Goal: Find specific page/section: Find specific page/section

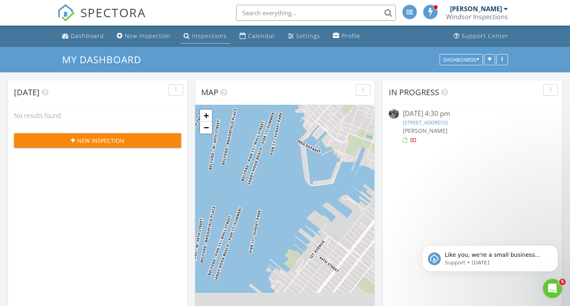
click at [191, 42] on link "Inspections" at bounding box center [205, 36] width 50 height 15
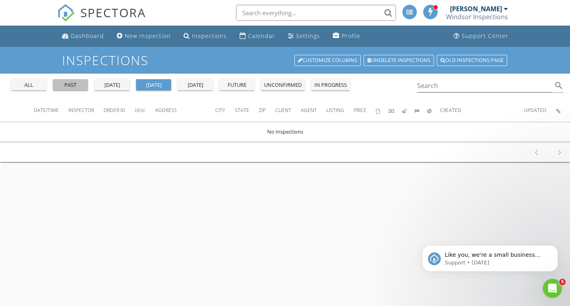
click at [70, 84] on div "past" at bounding box center [70, 85] width 29 height 8
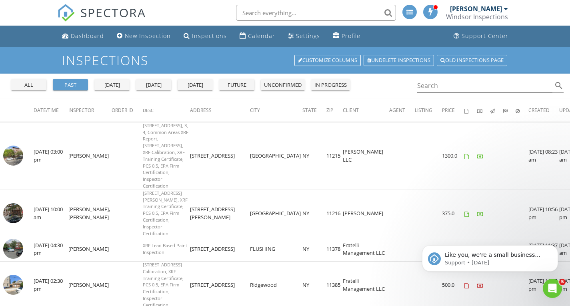
click at [456, 94] on div "all past yesterday today tomorrow future unconfirmed in progress Search search" at bounding box center [285, 87] width 570 height 26
click at [452, 89] on input "Search" at bounding box center [485, 85] width 136 height 13
type input "jane"
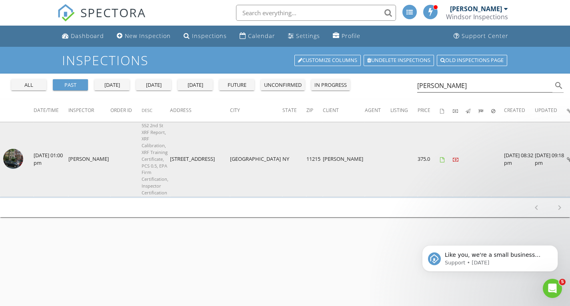
click at [453, 158] on icon at bounding box center [456, 159] width 6 height 5
click at [72, 156] on td "[PERSON_NAME]" at bounding box center [89, 159] width 42 height 74
click at [504, 164] on td "08/13/2025 08:32 pm" at bounding box center [519, 159] width 31 height 74
click at [566, 160] on icon at bounding box center [568, 159] width 5 height 5
click at [323, 160] on td "[PERSON_NAME]" at bounding box center [344, 159] width 42 height 74
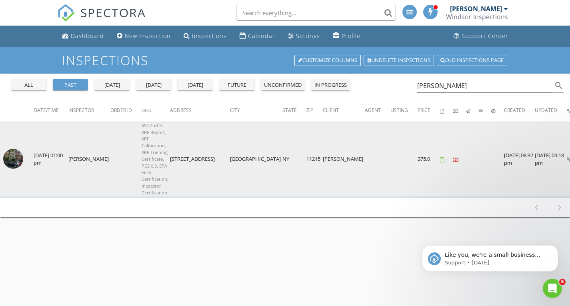
click at [440, 160] on icon at bounding box center [442, 159] width 4 height 5
click at [566, 158] on icon at bounding box center [568, 159] width 5 height 5
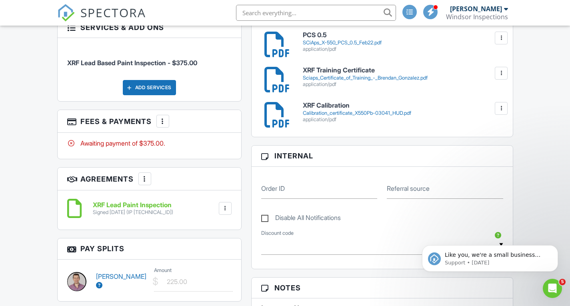
scroll to position [427, 0]
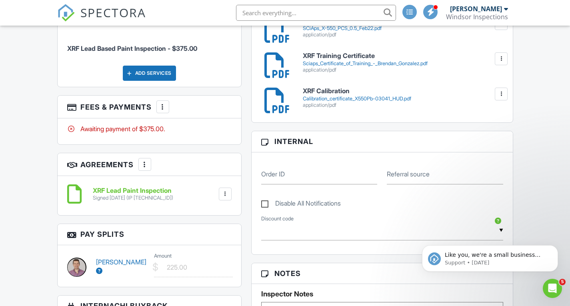
click at [138, 122] on div "Awaiting payment of $375.00." at bounding box center [150, 131] width 184 height 26
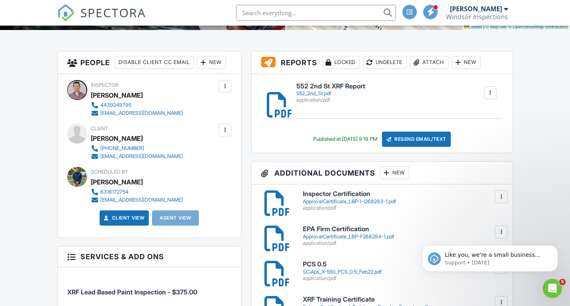
scroll to position [174, 0]
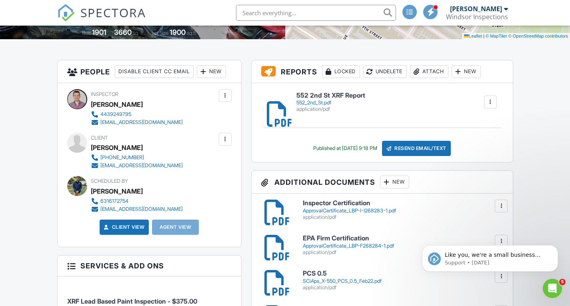
click at [316, 96] on h6 "552 2nd St XRF Report" at bounding box center [330, 95] width 69 height 7
